Goal: Task Accomplishment & Management: Manage account settings

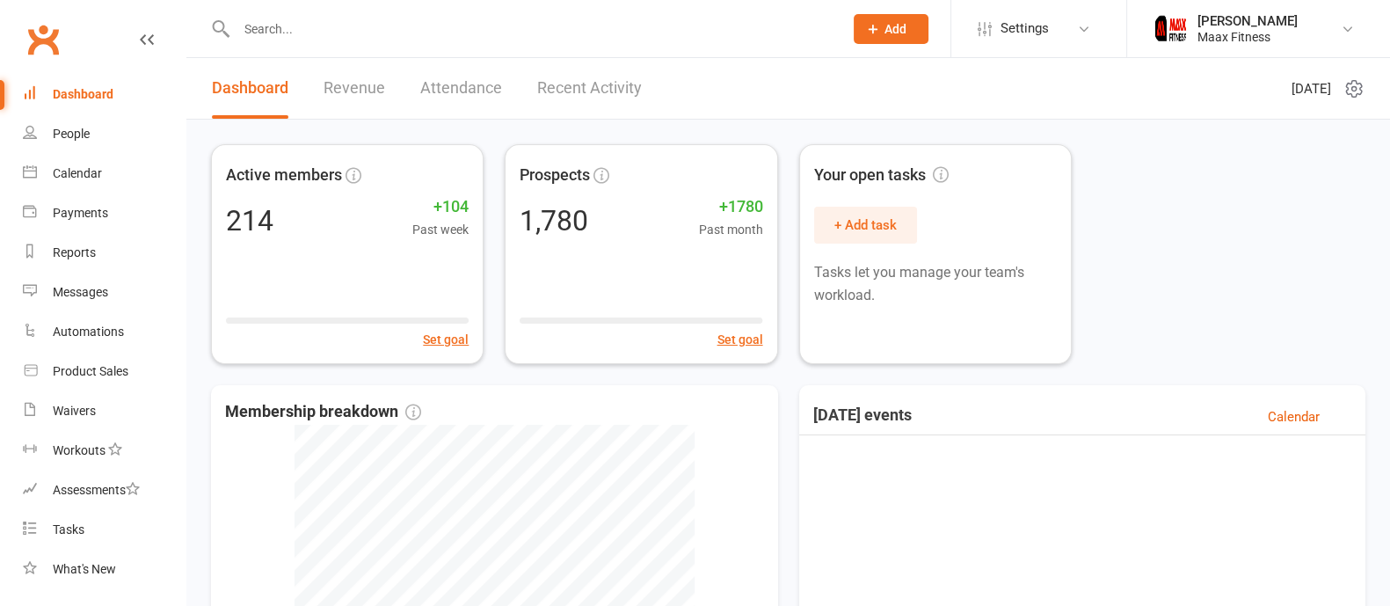
click at [1231, 44] on div "Maax Fitness" at bounding box center [1248, 37] width 100 height 16
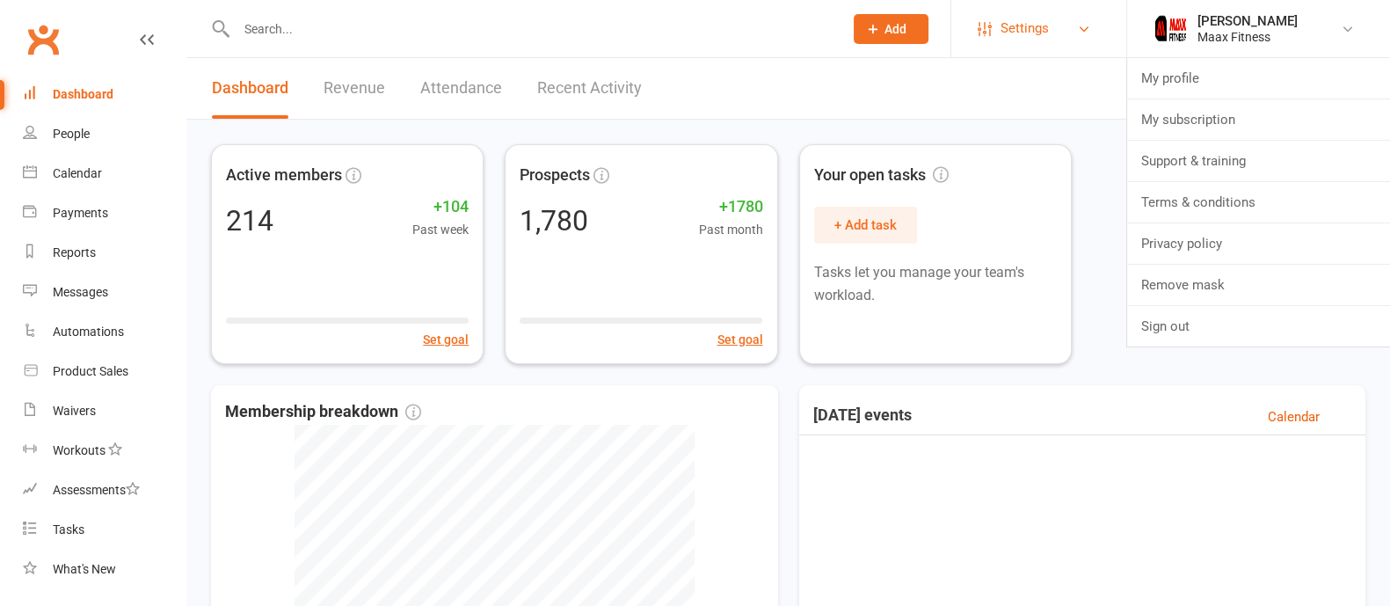
click at [1059, 30] on link "Settings" at bounding box center [1039, 29] width 122 height 40
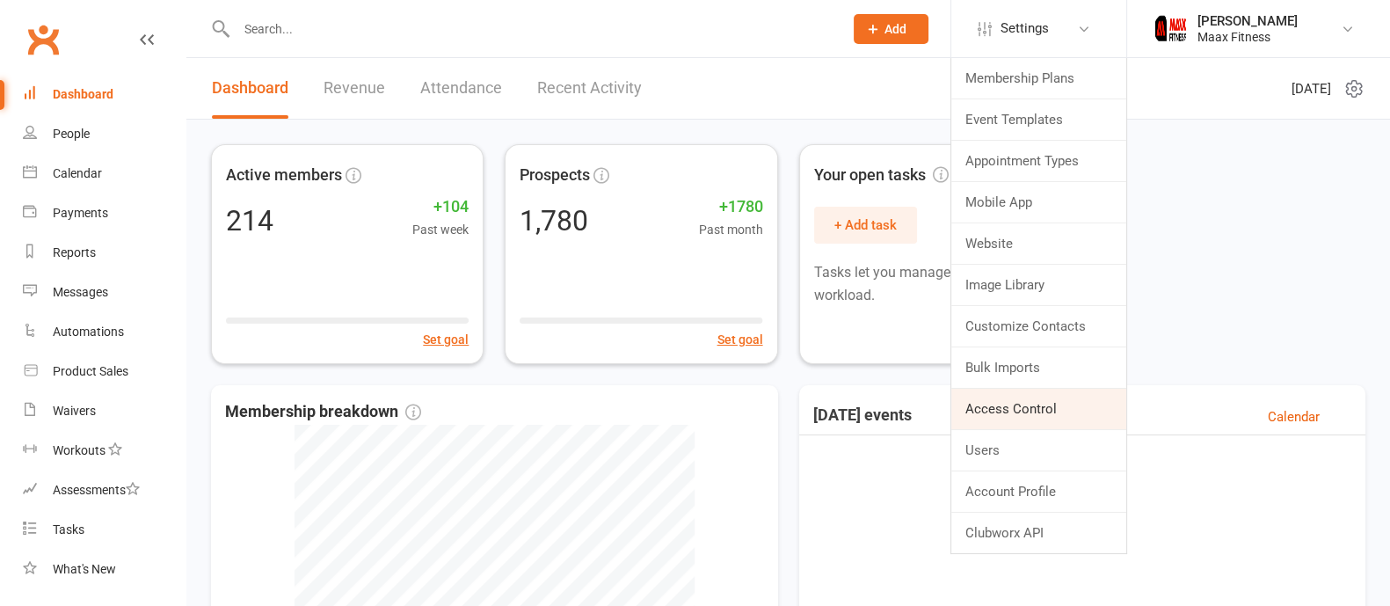
click at [1007, 412] on link "Access Control" at bounding box center [1038, 409] width 175 height 40
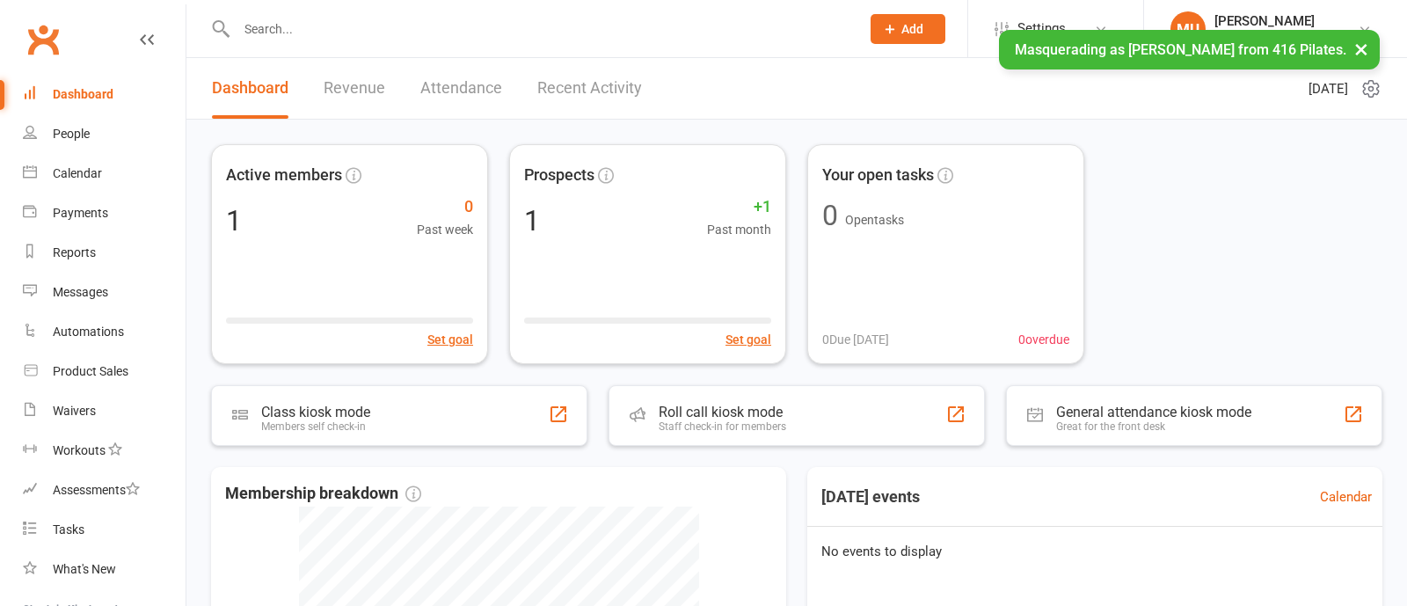
click at [1074, 24] on link "Settings" at bounding box center [1056, 29] width 122 height 40
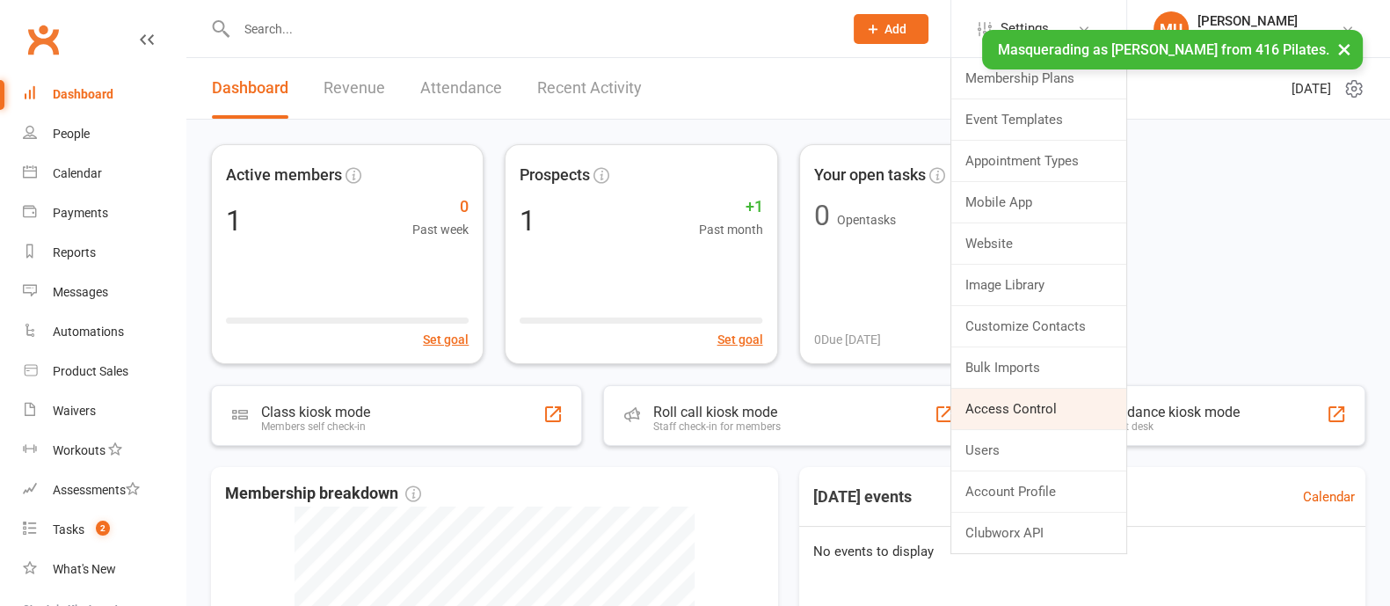
click at [1017, 405] on link "Access Control" at bounding box center [1038, 409] width 175 height 40
